Goal: Information Seeking & Learning: Learn about a topic

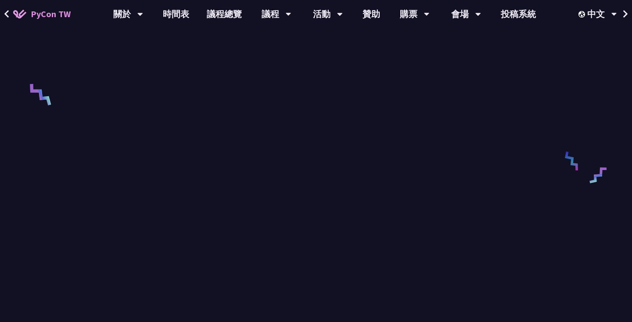
scroll to position [340, 0]
click at [231, 22] on link "議程總覽" at bounding box center [224, 14] width 53 height 28
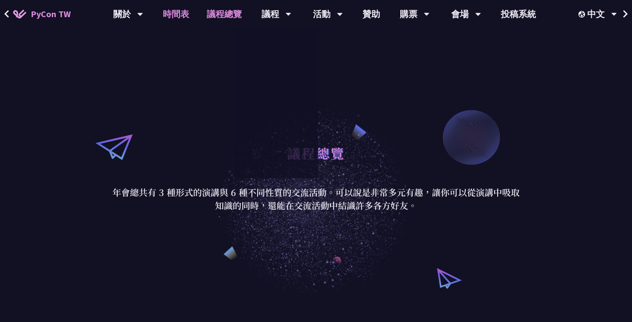
click at [176, 14] on link "時間表" at bounding box center [176, 14] width 44 height 28
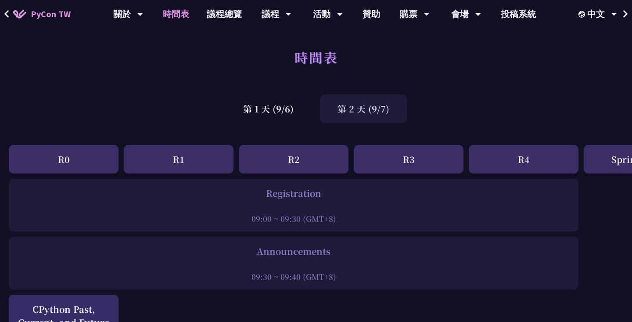
click at [359, 111] on div "第 2 天 (9/7)" at bounding box center [363, 108] width 87 height 29
click at [336, 110] on div "第 2 天 (9/7)" at bounding box center [363, 108] width 87 height 29
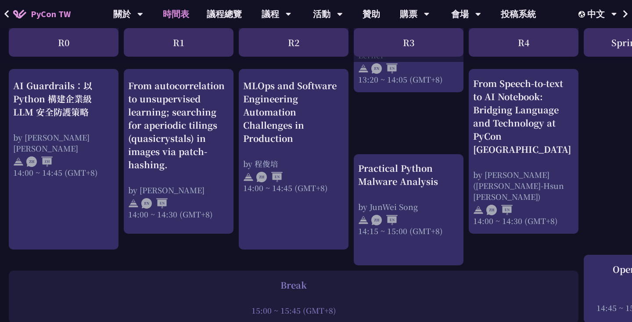
scroll to position [898, 0]
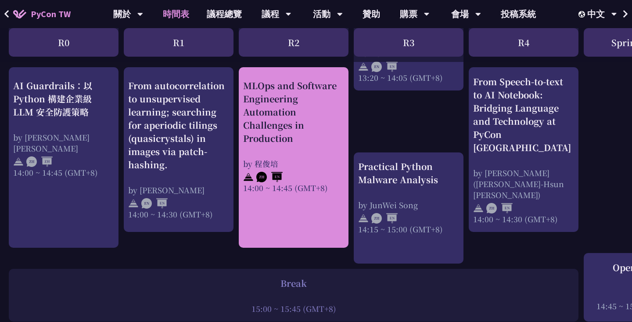
click at [281, 201] on link "MLOps and Software Engineering Automation Challenges in Production by [PERSON_N…" at bounding box center [293, 157] width 101 height 165
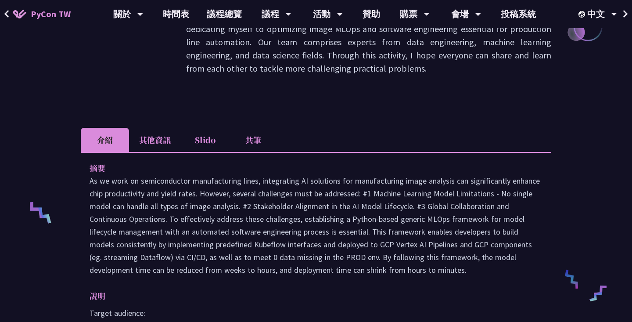
scroll to position [221, 0]
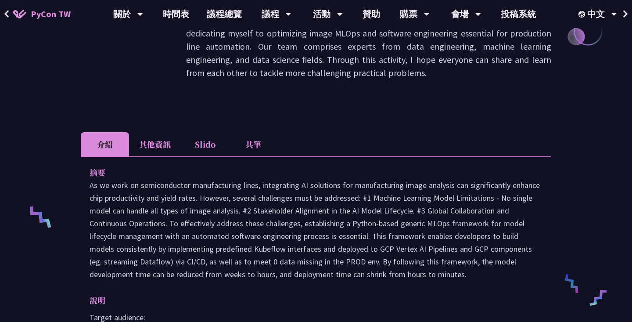
click at [260, 147] on li "共筆" at bounding box center [253, 144] width 48 height 24
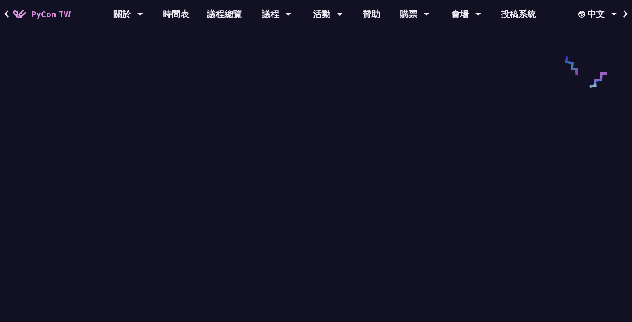
scroll to position [446, 0]
